Goal: Task Accomplishment & Management: Manage account settings

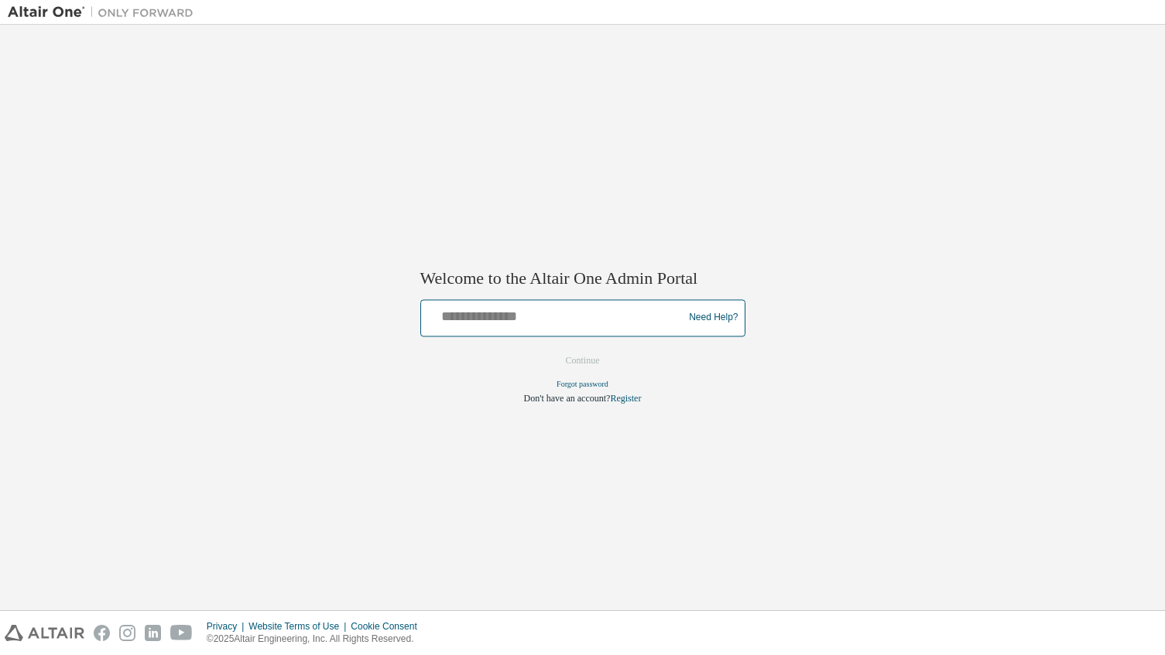
click at [621, 324] on input "text" at bounding box center [554, 314] width 255 height 22
type input "**********"
click at [590, 356] on button "Continue" at bounding box center [582, 360] width 67 height 23
